Goal: Task Accomplishment & Management: Manage account settings

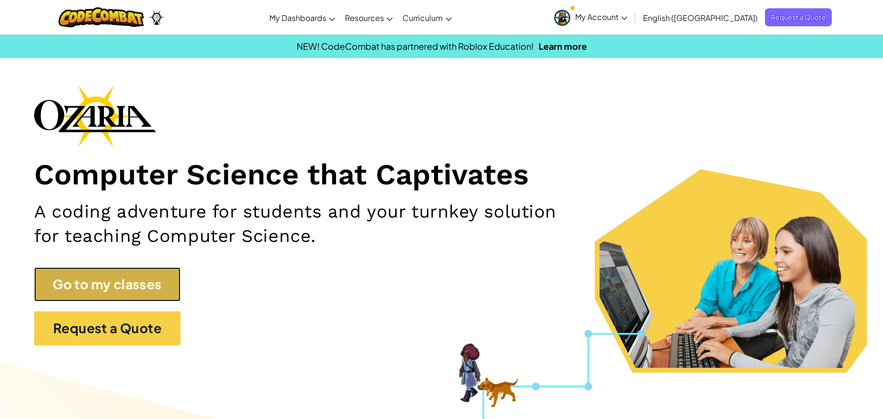
click at [140, 284] on link "Go to my classes" at bounding box center [107, 284] width 146 height 34
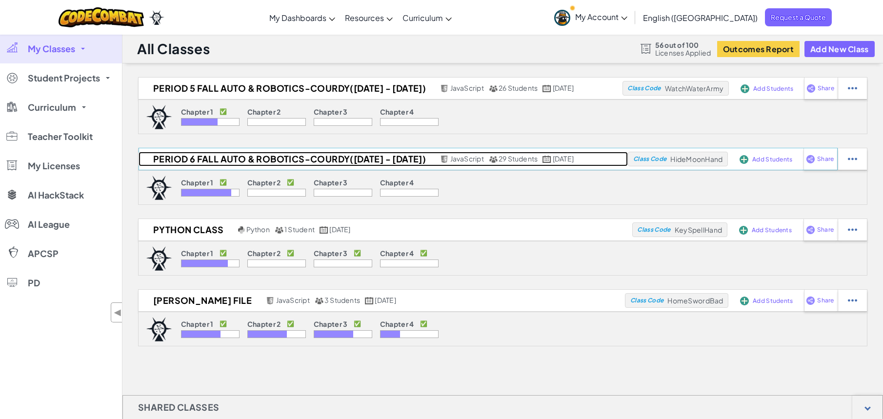
click at [204, 156] on h2 "Period 6 Fall Auto & Robotics-Courdy([DATE] - [DATE])" at bounding box center [288, 159] width 299 height 15
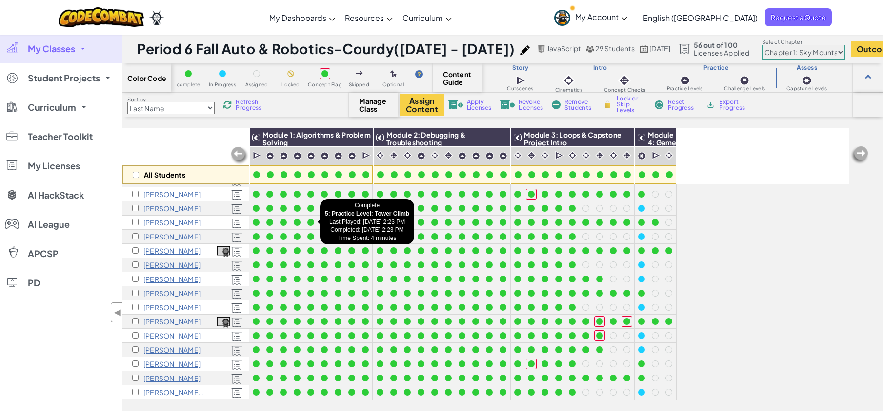
scroll to position [56, 0]
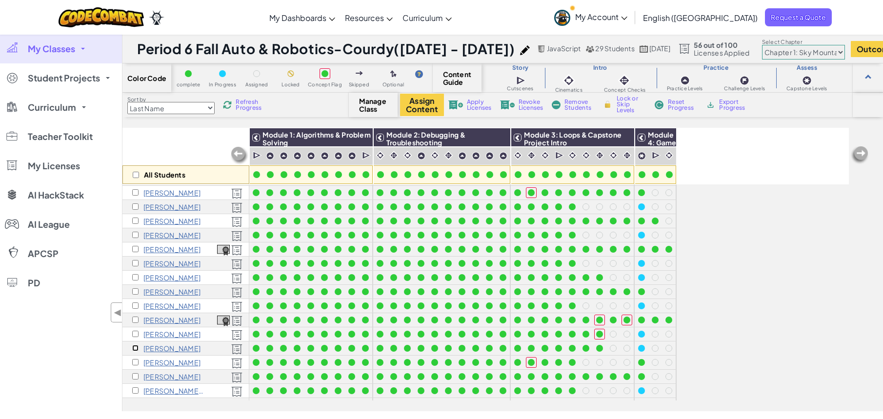
click at [137, 350] on input "checkbox" at bounding box center [135, 348] width 6 height 6
checkbox input "true"
click at [425, 111] on button "Assign Content" at bounding box center [422, 105] width 44 height 22
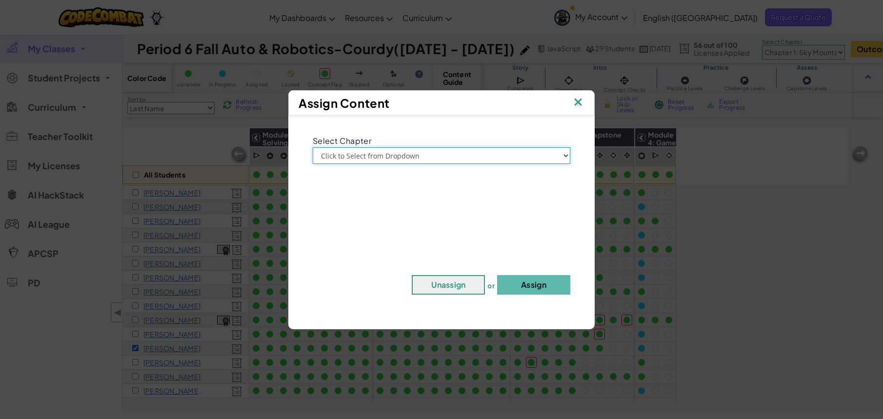
click at [412, 153] on select "Click to Select from Dropdown Chapter 1: [GEOGRAPHIC_DATA] Chapter 2: The Moon …" at bounding box center [442, 155] width 258 height 17
select select "Chapter 2: The Moon Dancers"
click at [520, 276] on button "Assign" at bounding box center [533, 285] width 73 height 20
